Goal: Communication & Community: Answer question/provide support

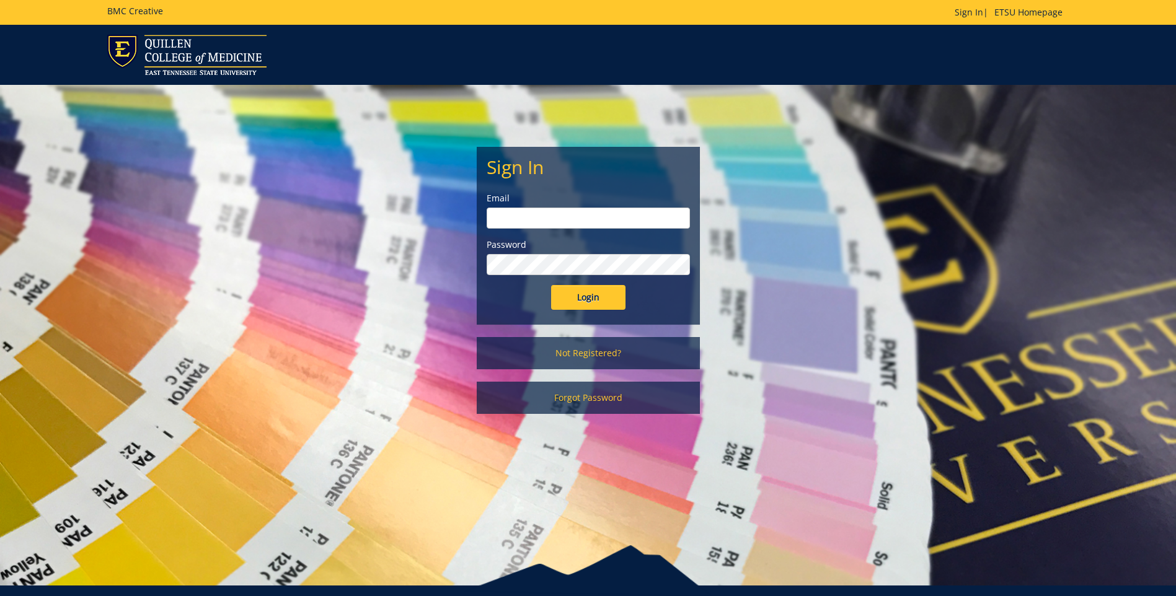
click at [568, 223] on input "email" at bounding box center [587, 218] width 203 height 21
type input "[EMAIL_ADDRESS][DOMAIN_NAME]"
click at [551, 285] on input "Login" at bounding box center [588, 297] width 74 height 25
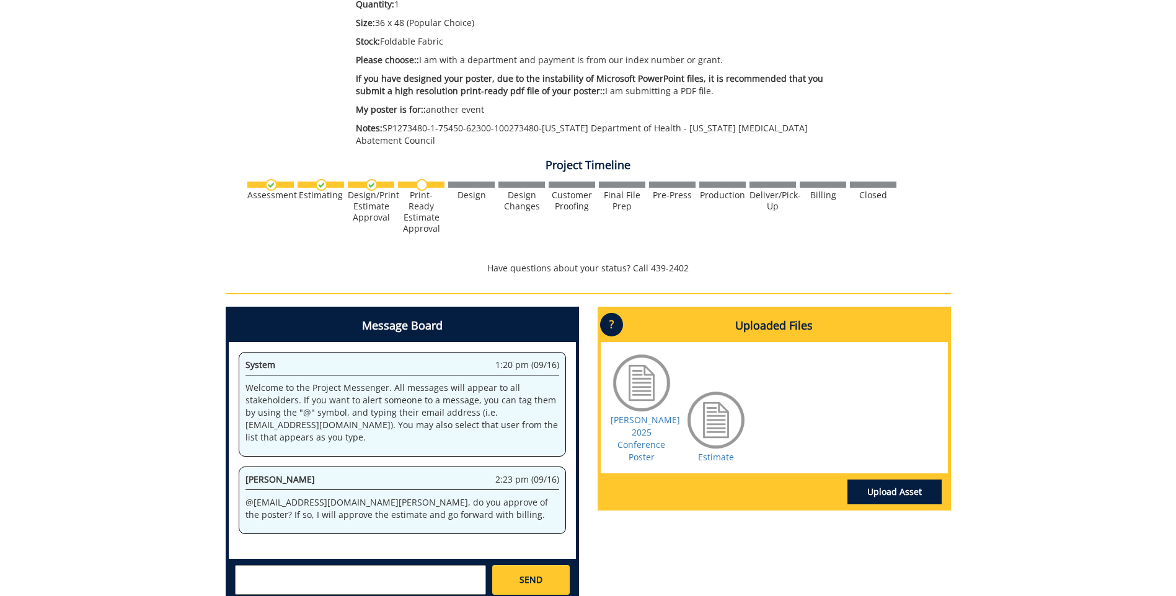
scroll to position [372, 0]
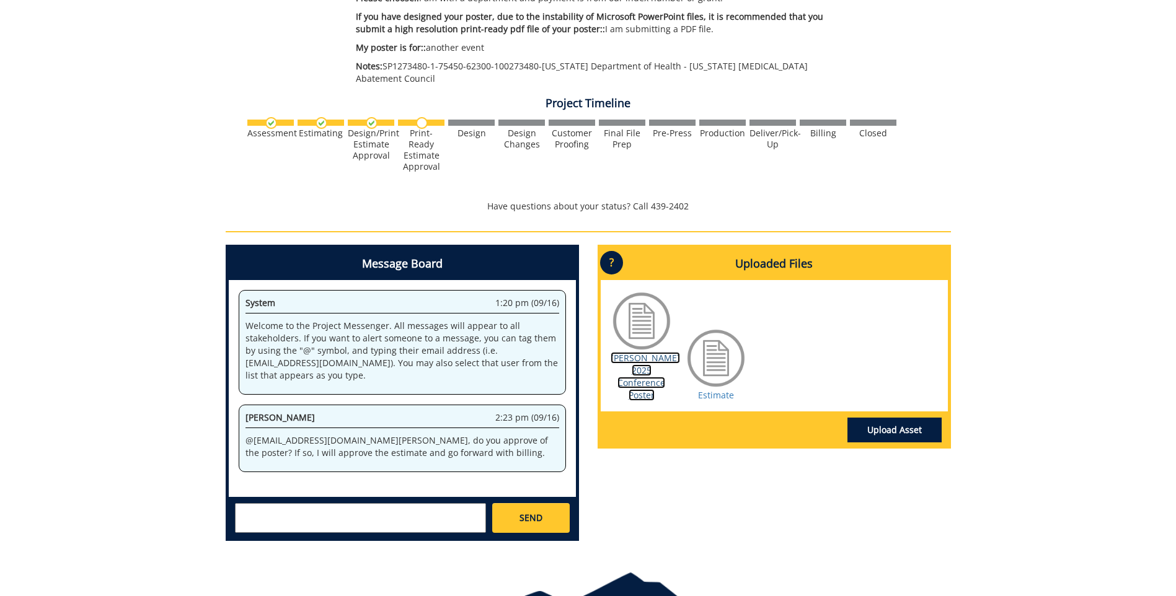
click at [647, 376] on link "[PERSON_NAME] 2025 Conference Poster" at bounding box center [644, 376] width 69 height 49
click at [719, 389] on link "Estimate" at bounding box center [716, 395] width 36 height 12
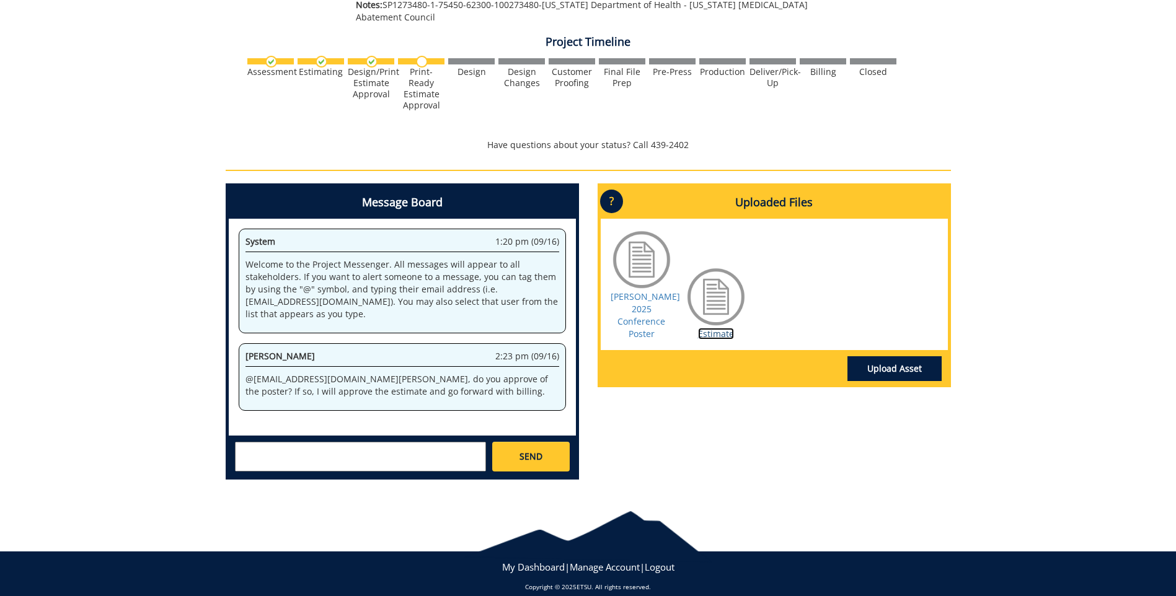
scroll to position [434, 0]
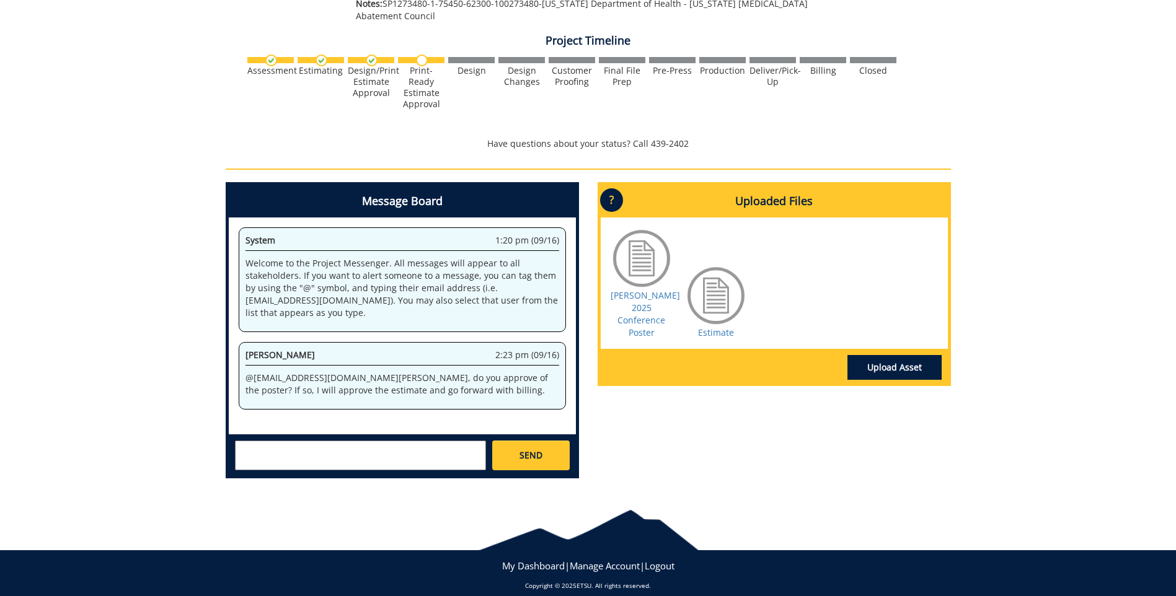
click at [375, 450] on textarea at bounding box center [360, 456] width 251 height 30
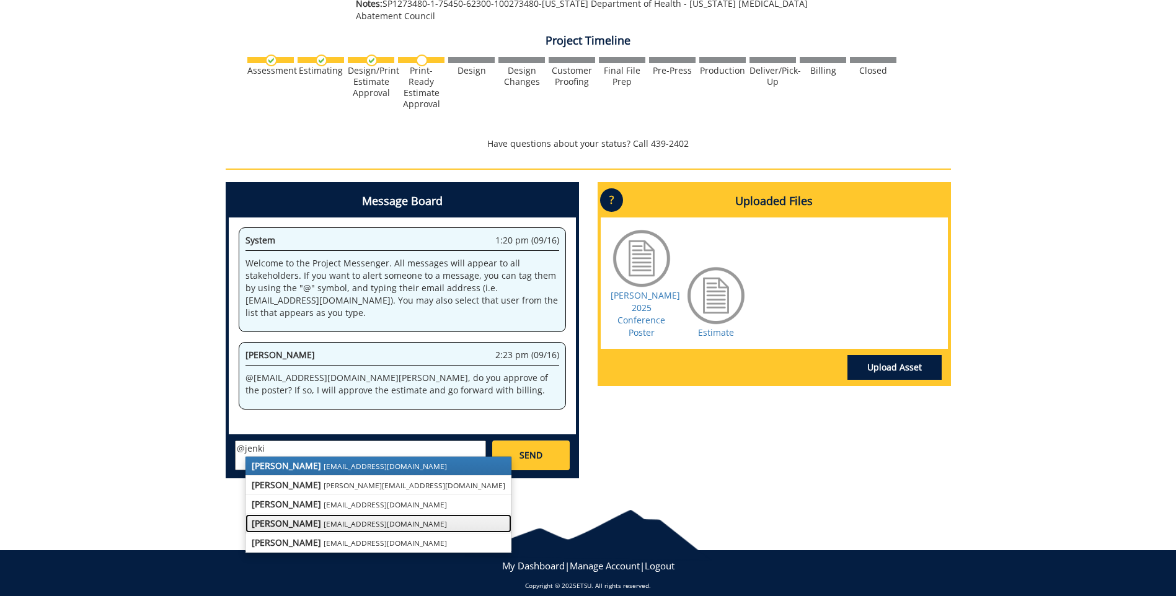
click at [344, 519] on small "[EMAIL_ADDRESS][DOMAIN_NAME]" at bounding box center [384, 524] width 123 height 10
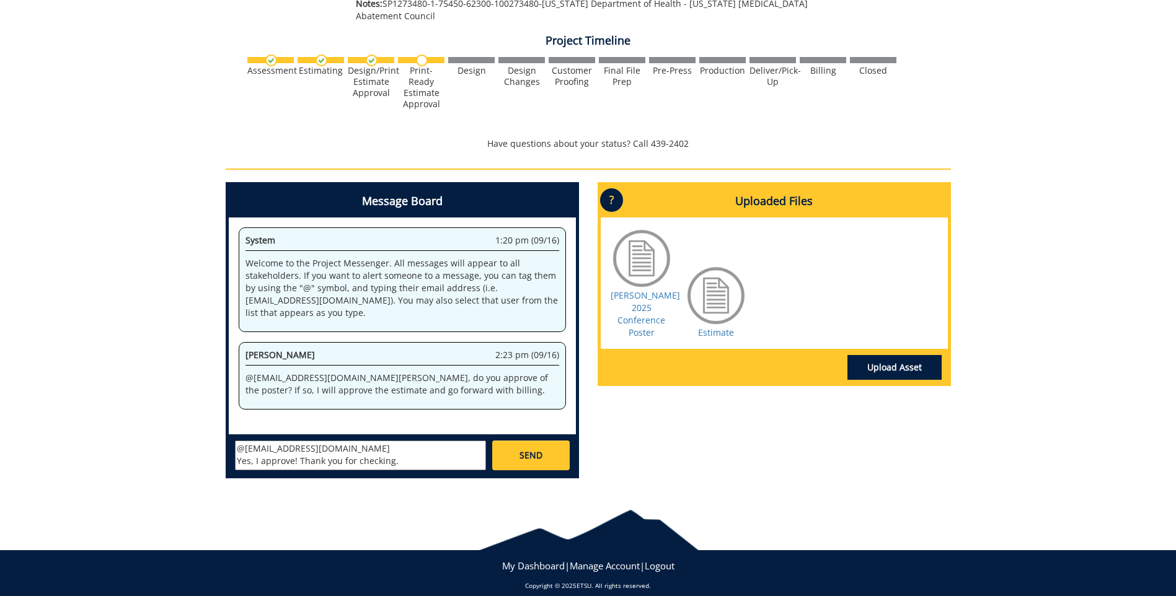
type textarea "@[EMAIL_ADDRESS][DOMAIN_NAME] Yes, I approve! Thank you for checking."
click at [550, 442] on link "SEND" at bounding box center [530, 456] width 77 height 30
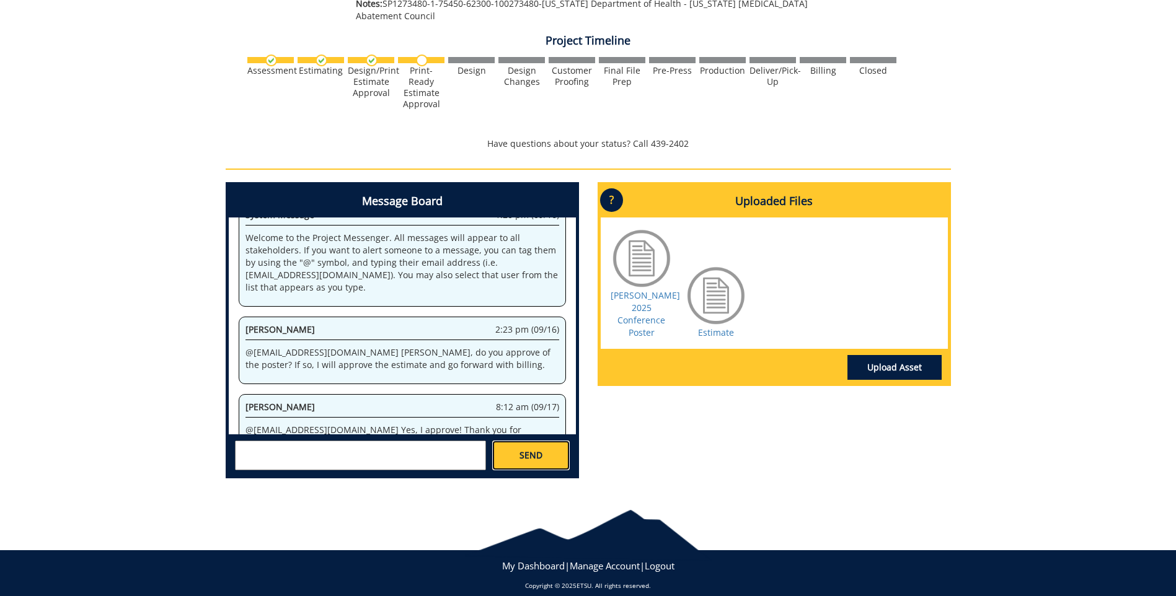
scroll to position [2622, 0]
